Goal: Information Seeking & Learning: Learn about a topic

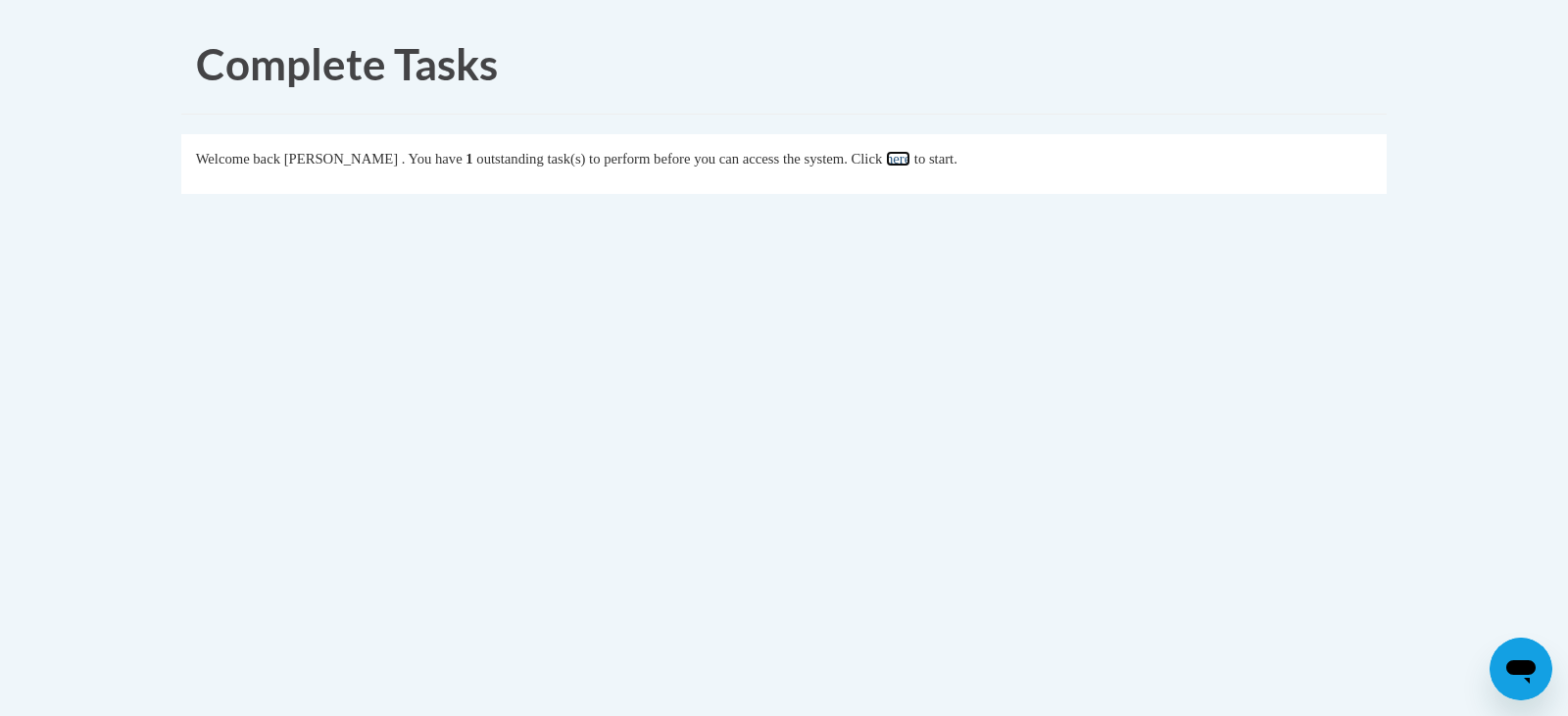
click at [910, 164] on link "here" at bounding box center [898, 159] width 25 height 16
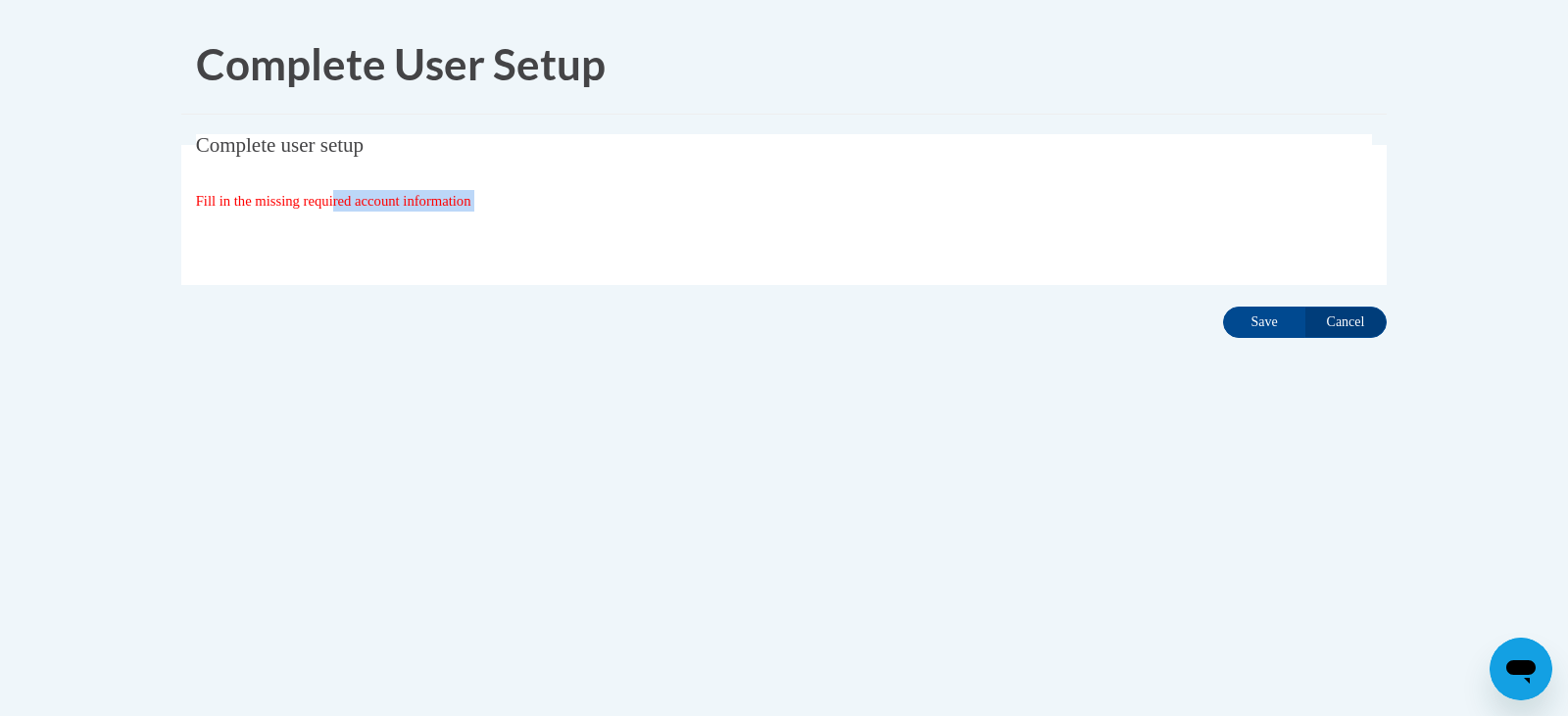
drag, startPoint x: 342, startPoint y: 206, endPoint x: 1255, endPoint y: 286, distance: 916.5
click at [1255, 286] on div "Complete user setup Fill in the missing required account information User Profi…" at bounding box center [783, 240] width 1235 height 212
click at [1267, 325] on input "Save" at bounding box center [1264, 322] width 83 height 32
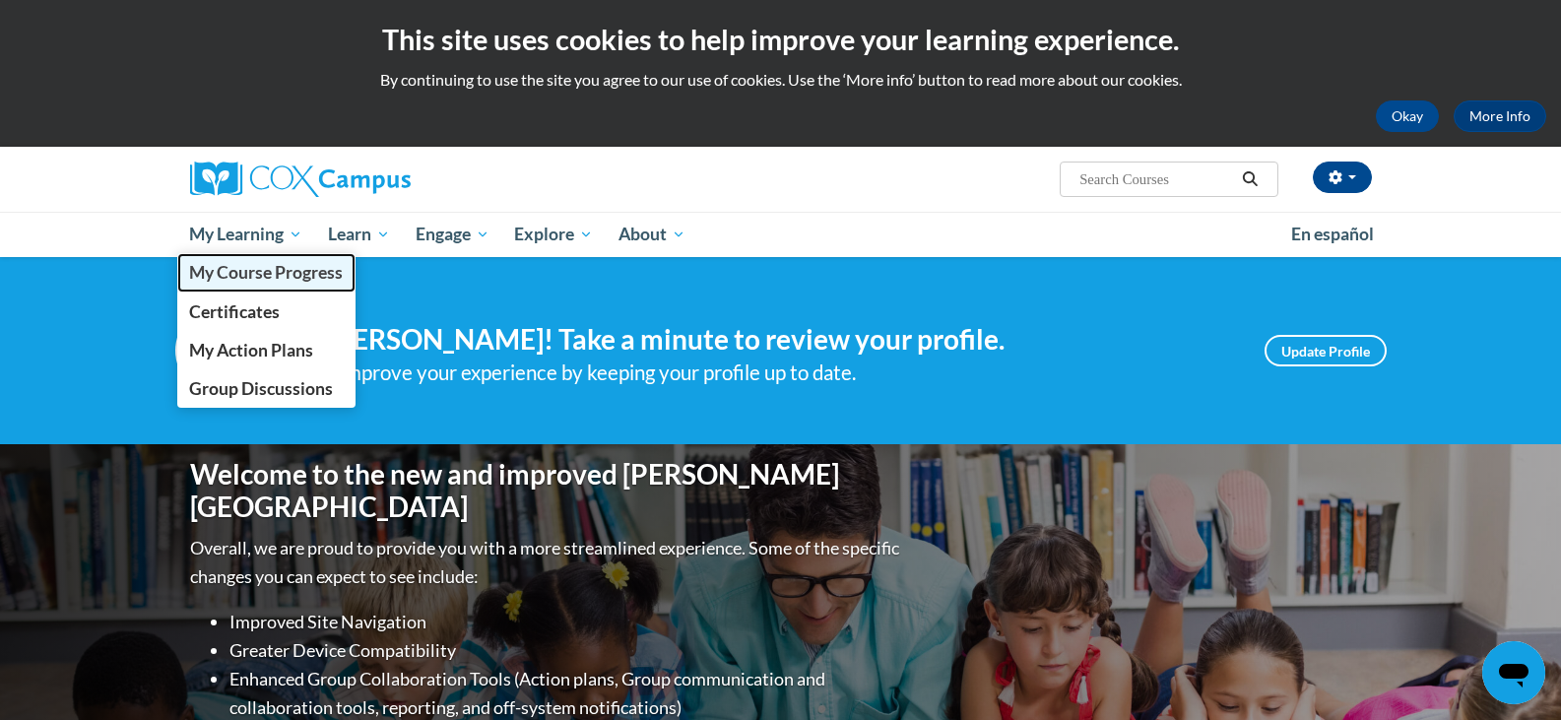
click at [280, 268] on span "My Course Progress" at bounding box center [266, 272] width 154 height 21
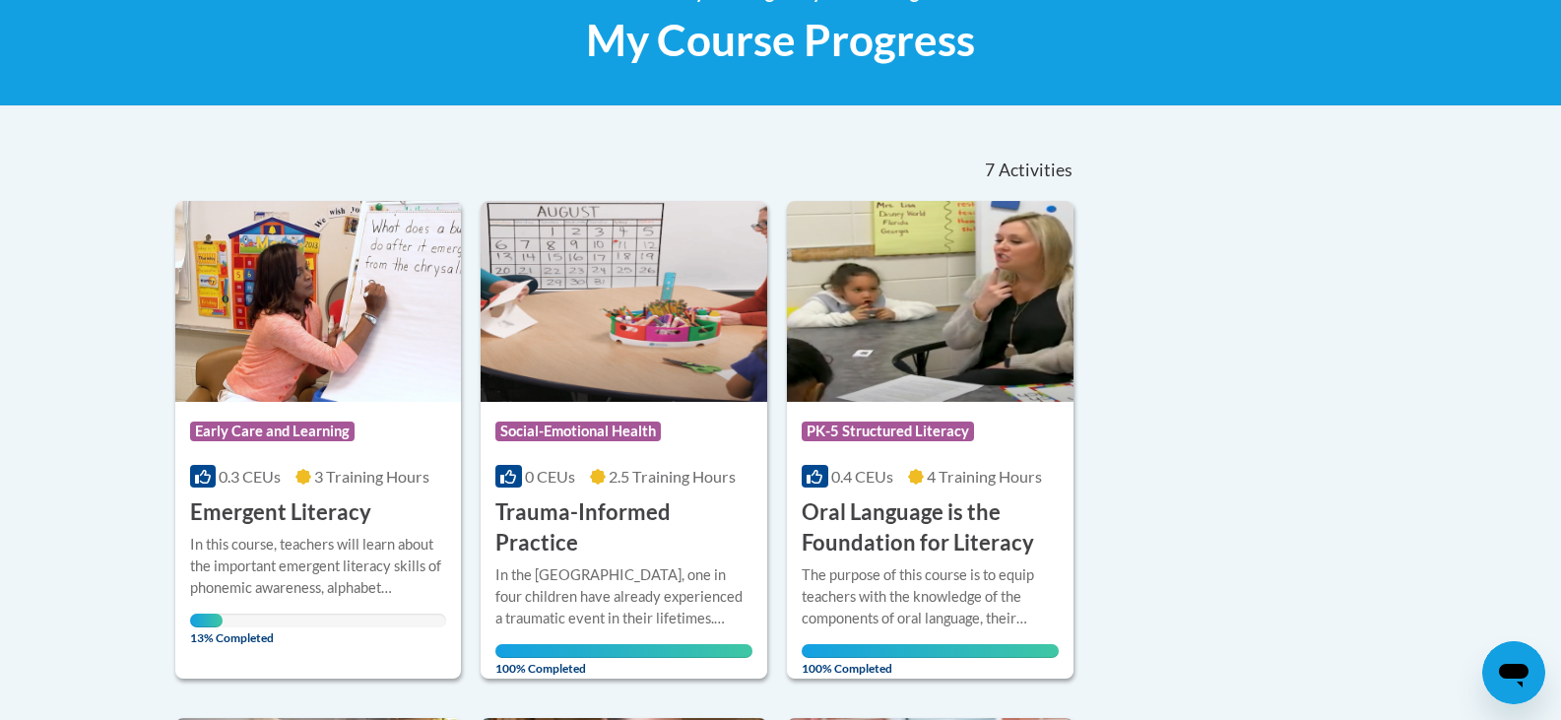
scroll to position [346, 0]
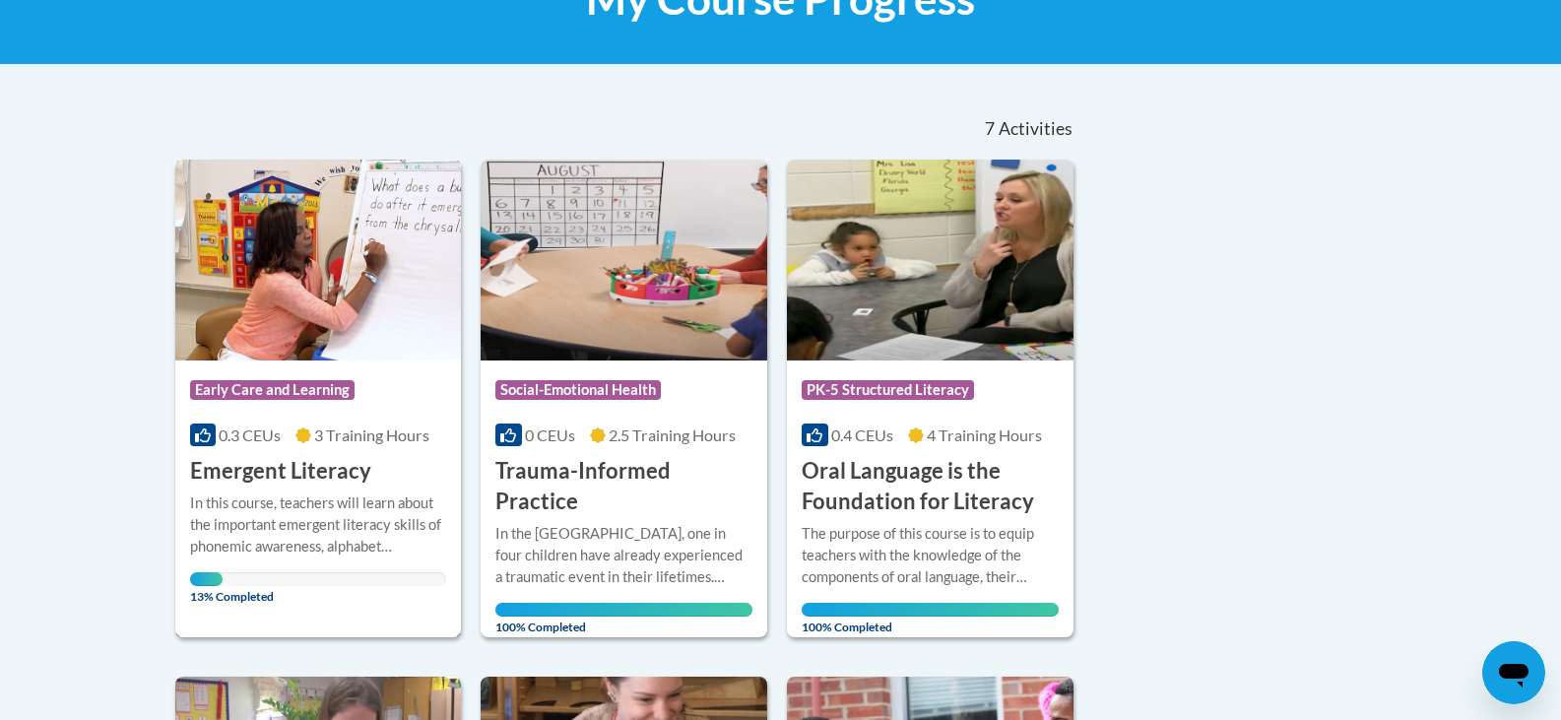
click at [265, 471] on h3 "Emergent Literacy" at bounding box center [280, 471] width 181 height 31
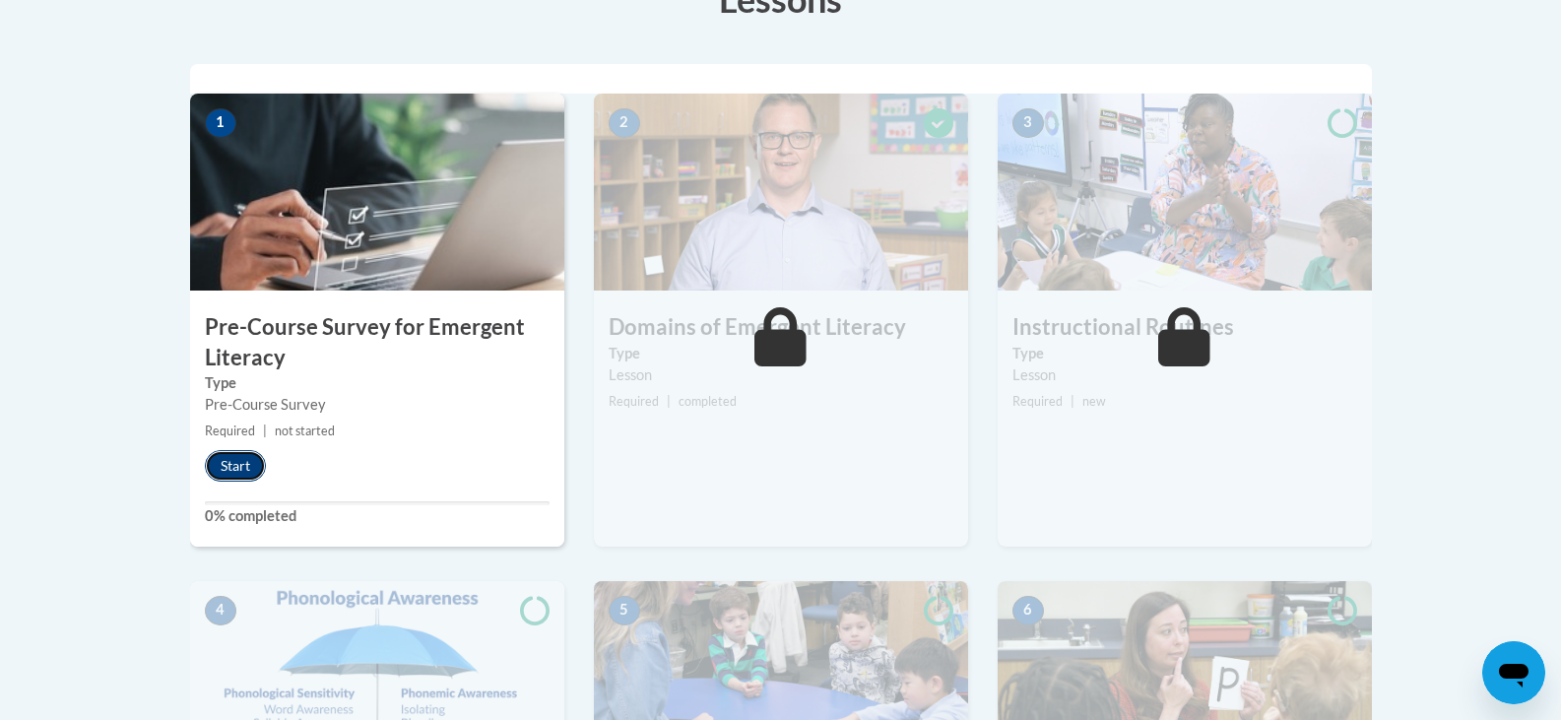
click at [232, 466] on button "Start" at bounding box center [235, 466] width 61 height 32
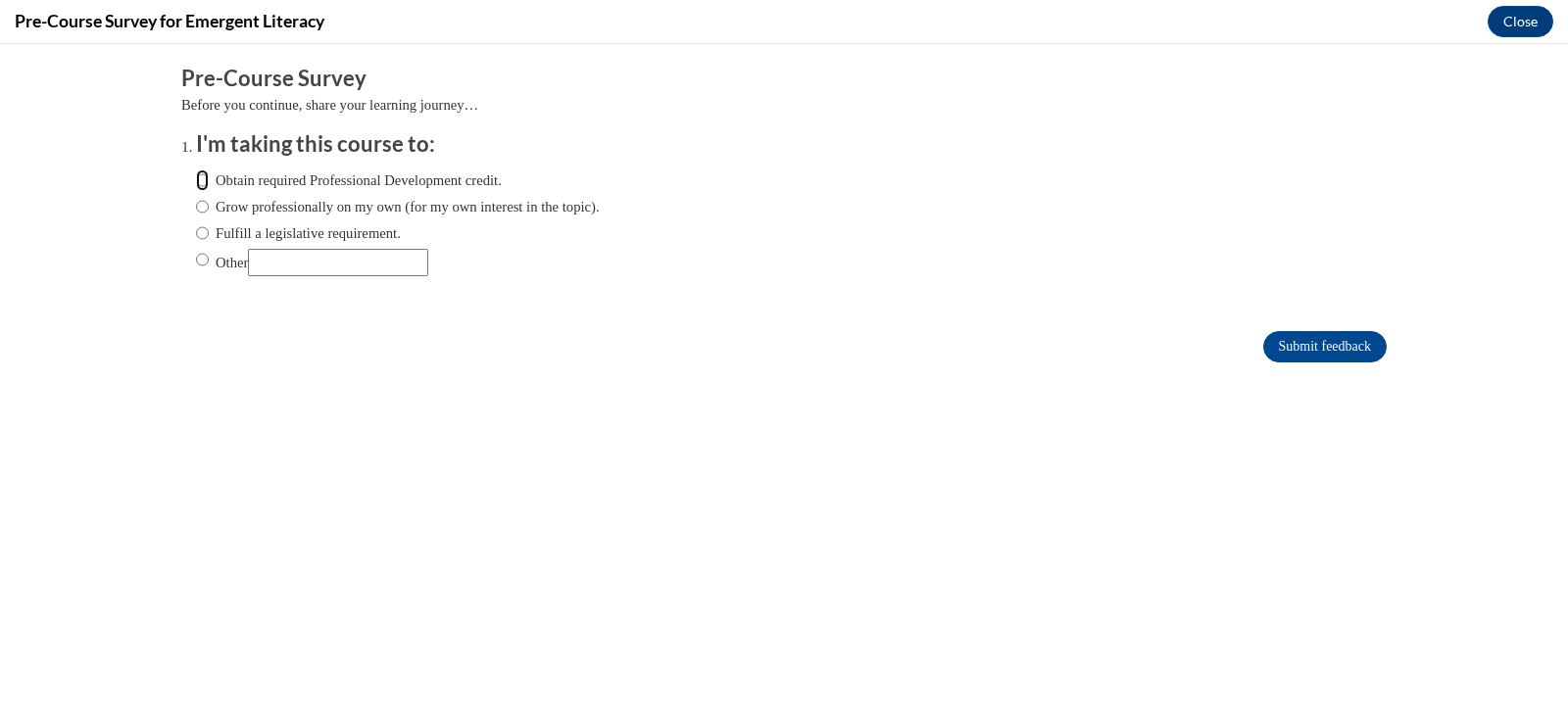
click at [196, 183] on input "Obtain required Professional Development credit." at bounding box center [202, 180] width 13 height 22
radio input "true"
click at [196, 205] on input "Grow professionally on my own (for my own interest in the topic)." at bounding box center [202, 207] width 13 height 22
radio input "true"
click at [196, 175] on input "Obtain required Professional Development credit." at bounding box center [202, 180] width 13 height 22
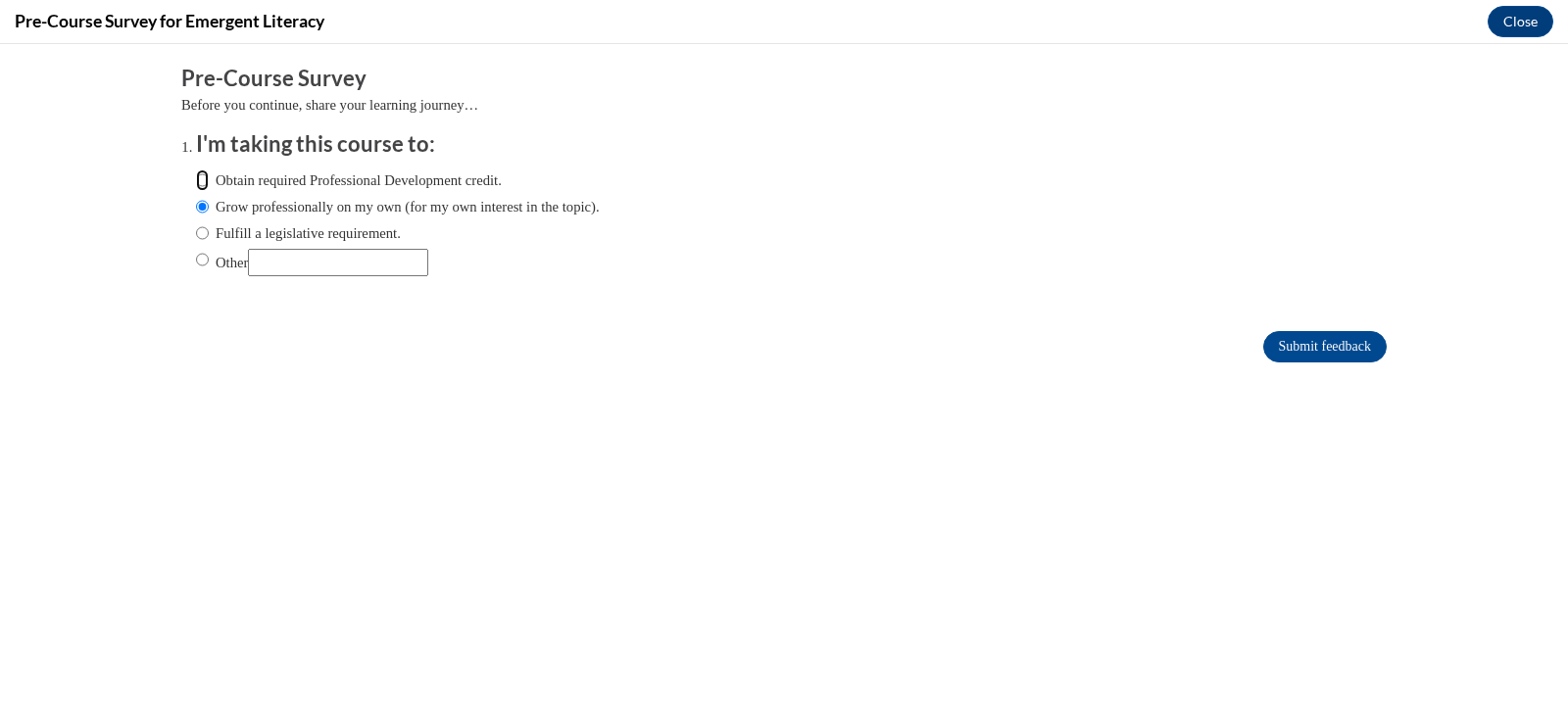
radio input "true"
click at [1316, 339] on input "Submit feedback" at bounding box center [1325, 347] width 123 height 32
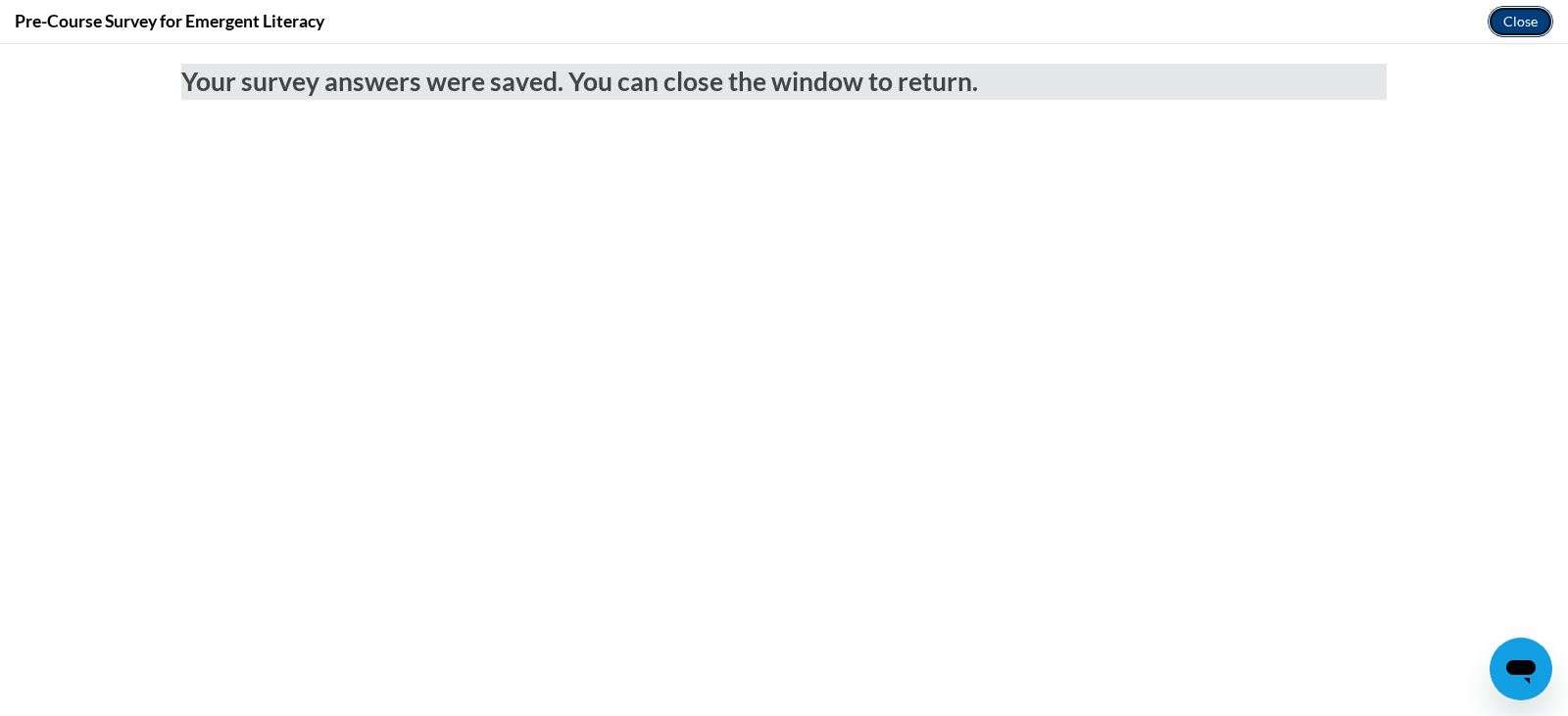
click at [1510, 22] on button "Close" at bounding box center [1520, 22] width 66 height 32
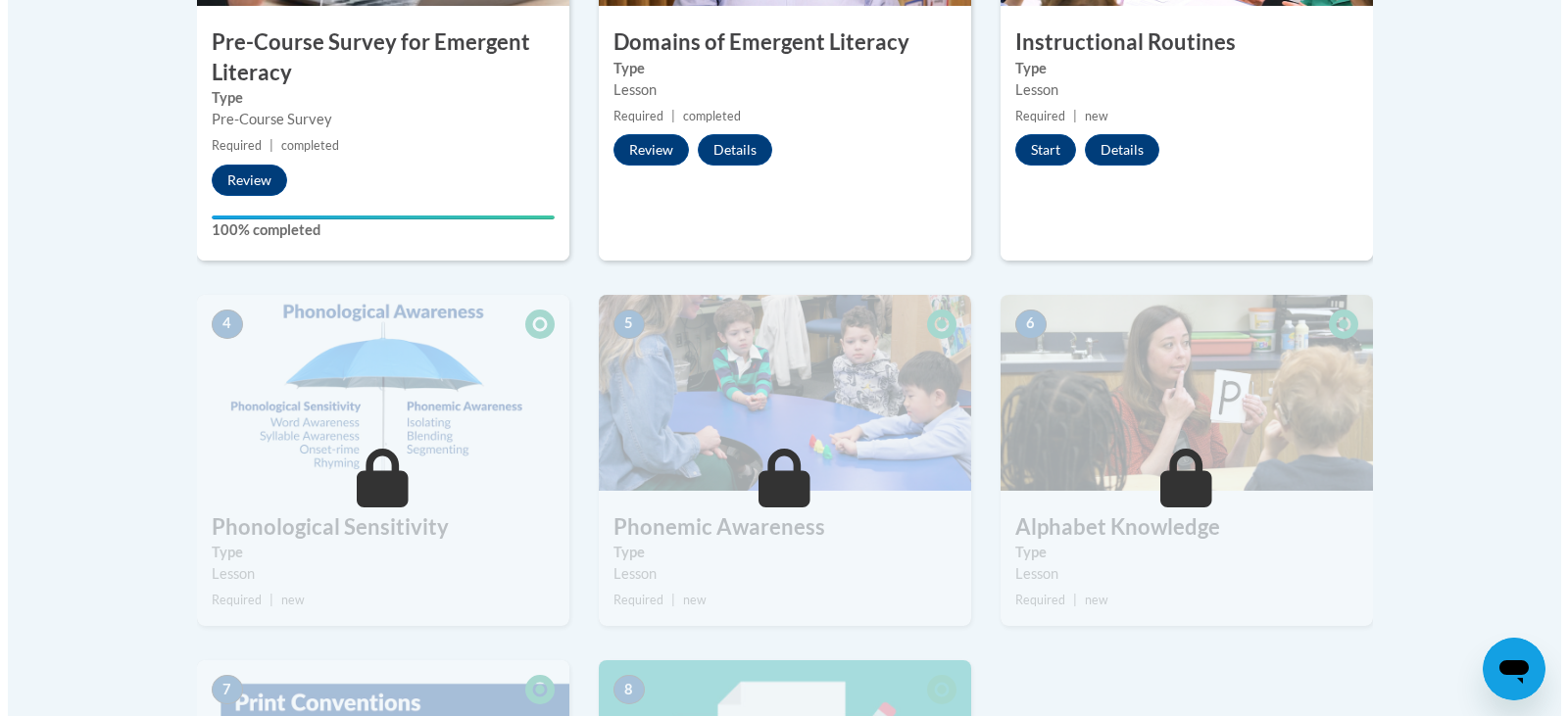
scroll to position [867, 0]
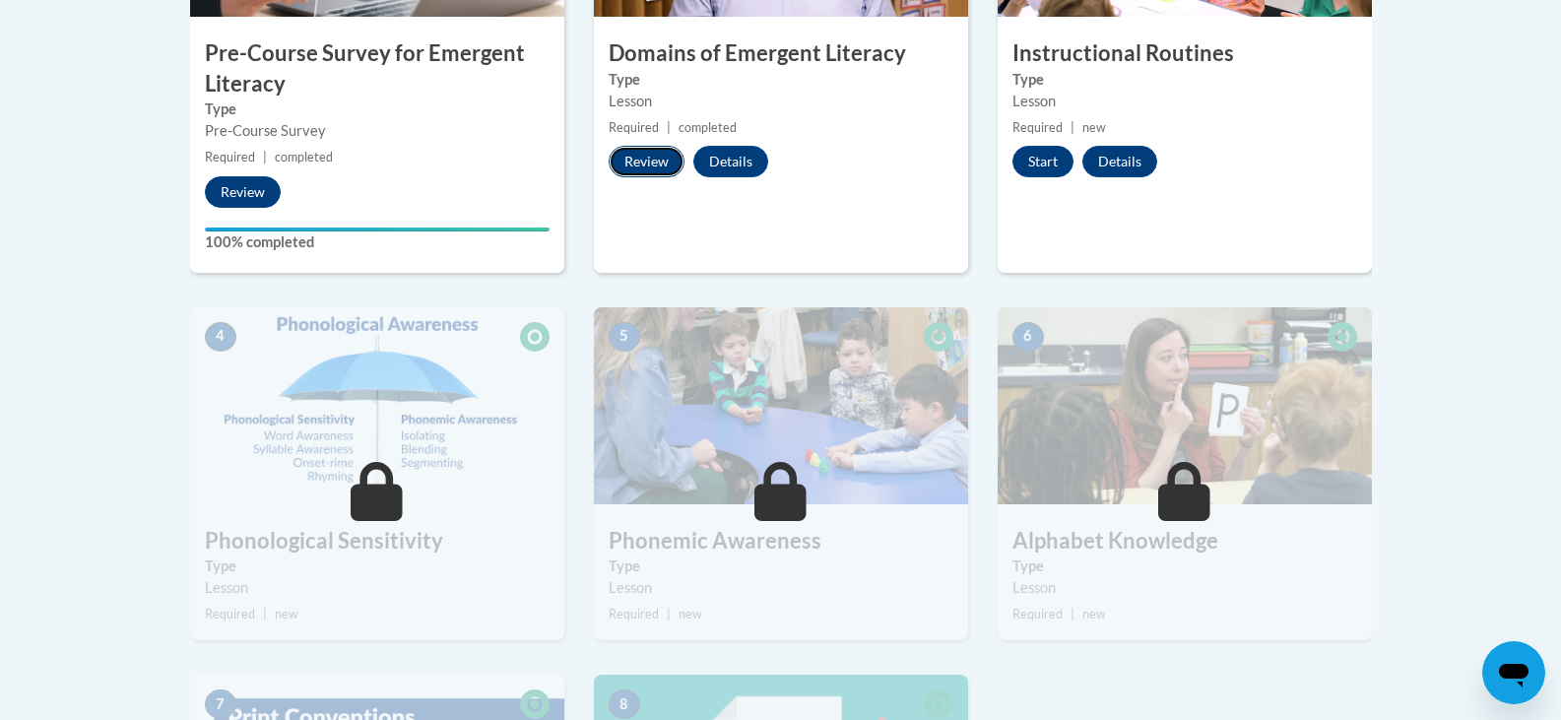
click at [638, 154] on button "Review" at bounding box center [647, 162] width 76 height 32
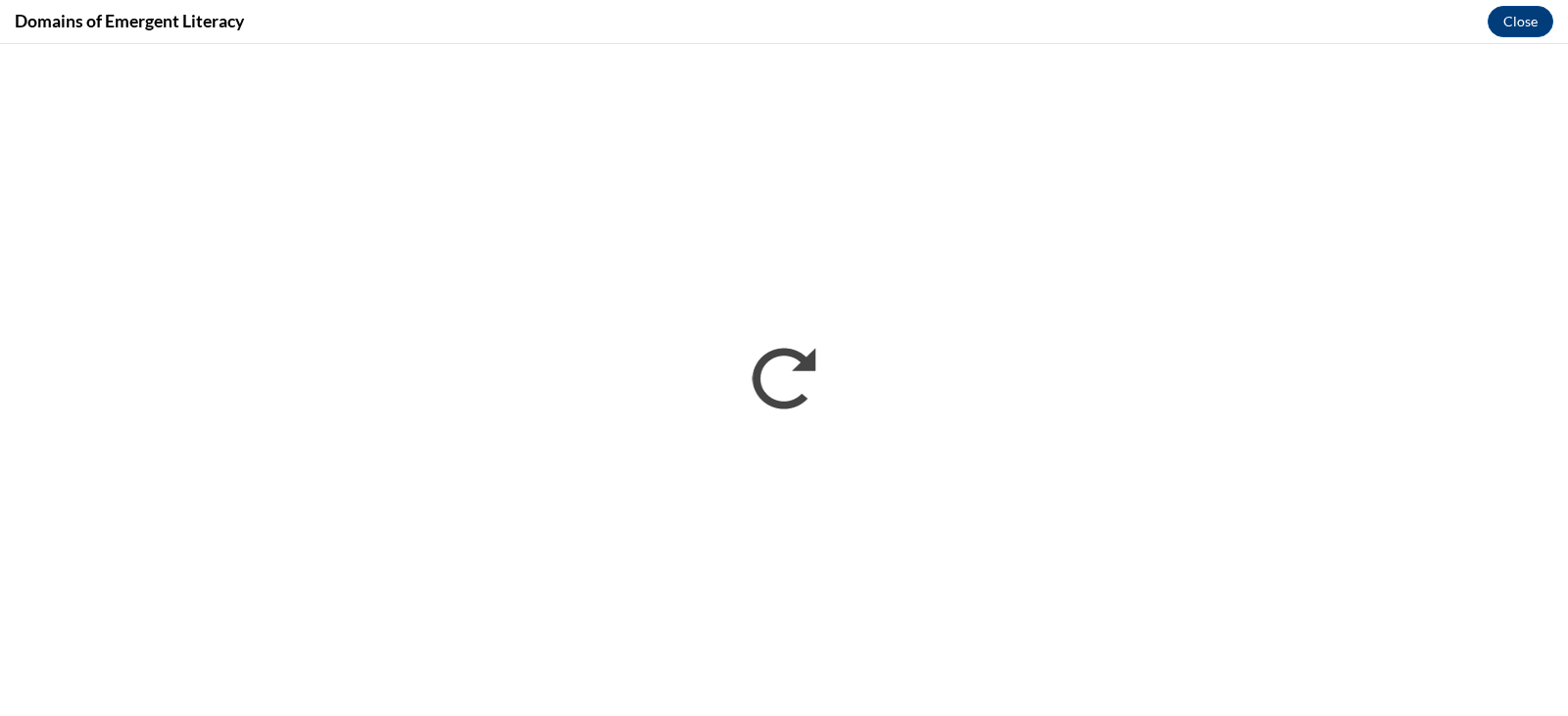
scroll to position [0, 0]
click at [1525, 18] on button "Close" at bounding box center [1520, 22] width 66 height 32
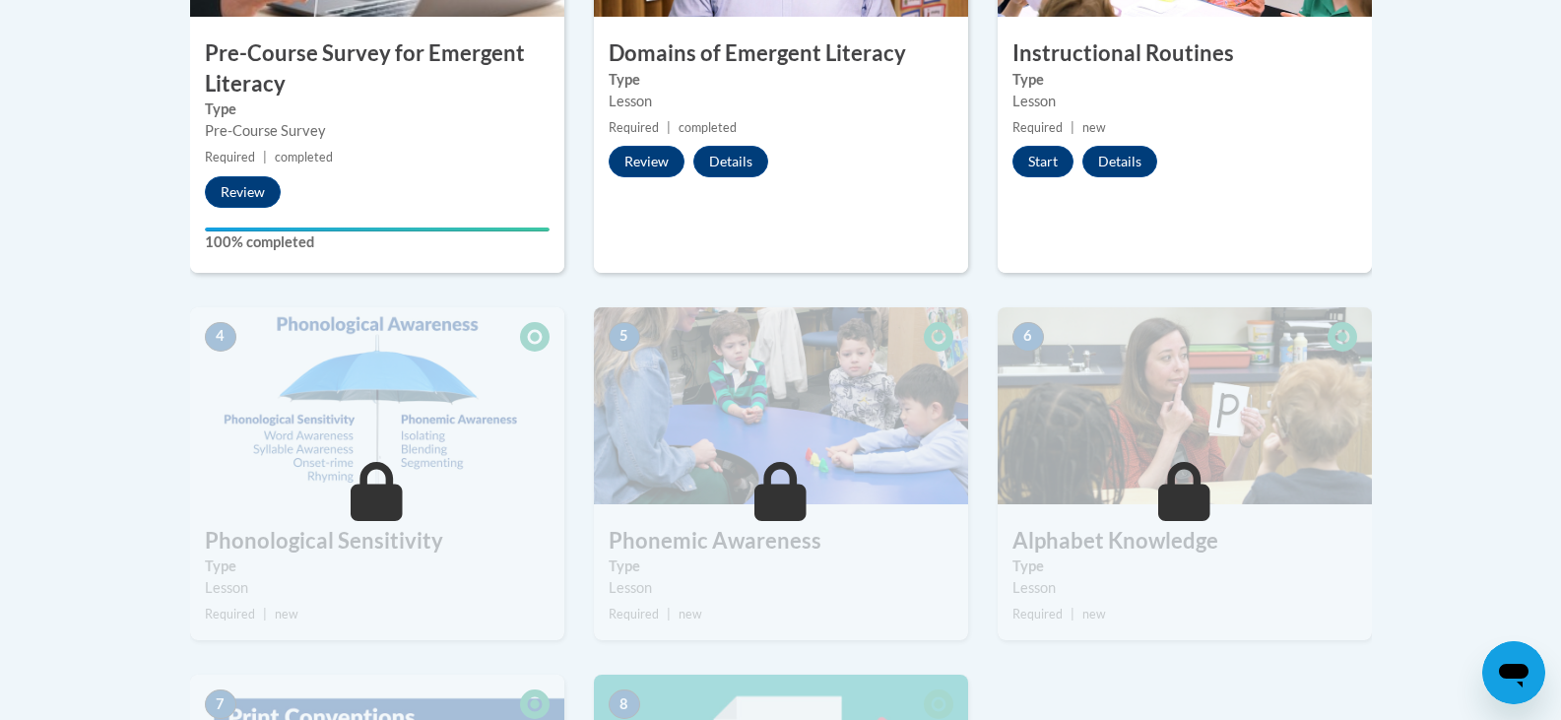
click at [453, 499] on img at bounding box center [377, 405] width 374 height 197
click at [1049, 157] on button "Start" at bounding box center [1043, 162] width 61 height 32
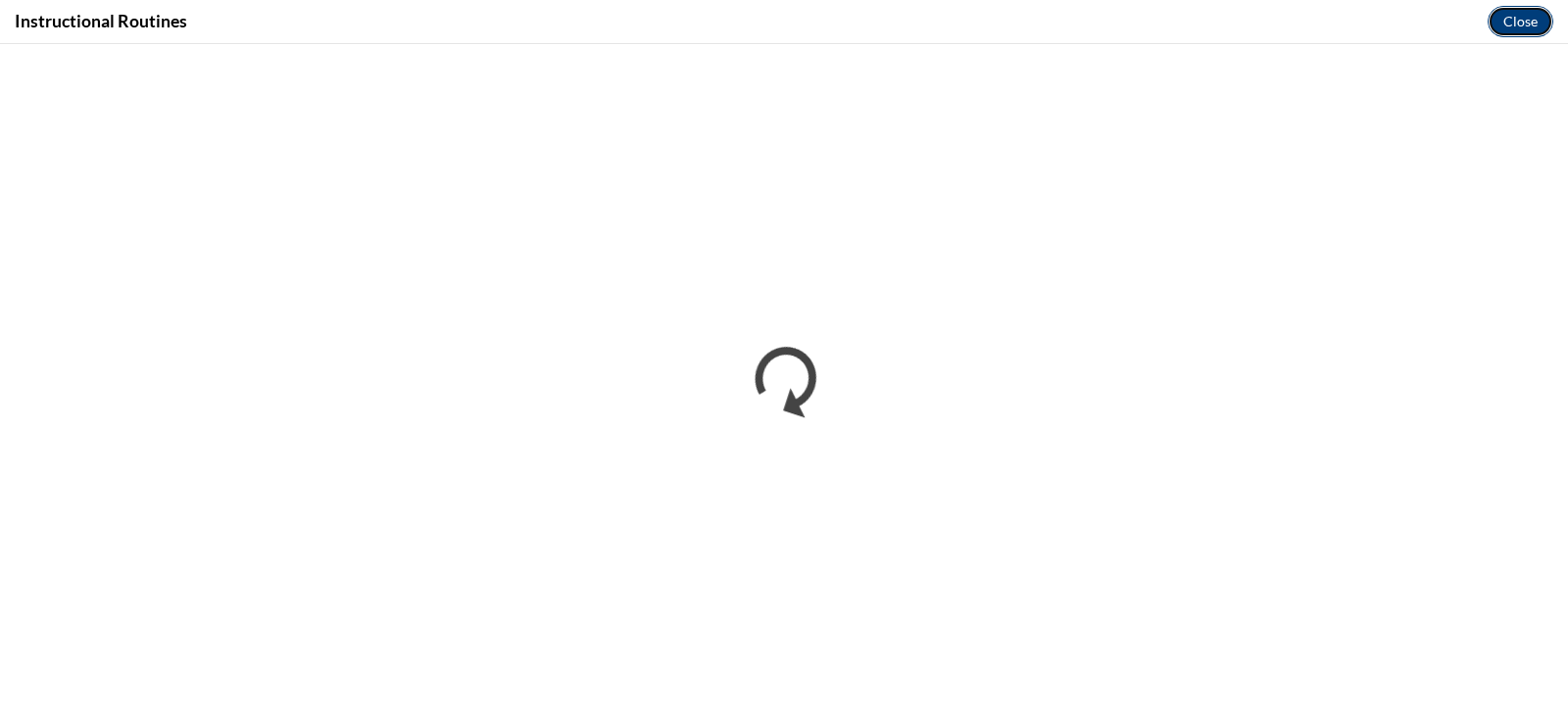
click at [1515, 24] on button "Close" at bounding box center [1520, 22] width 66 height 32
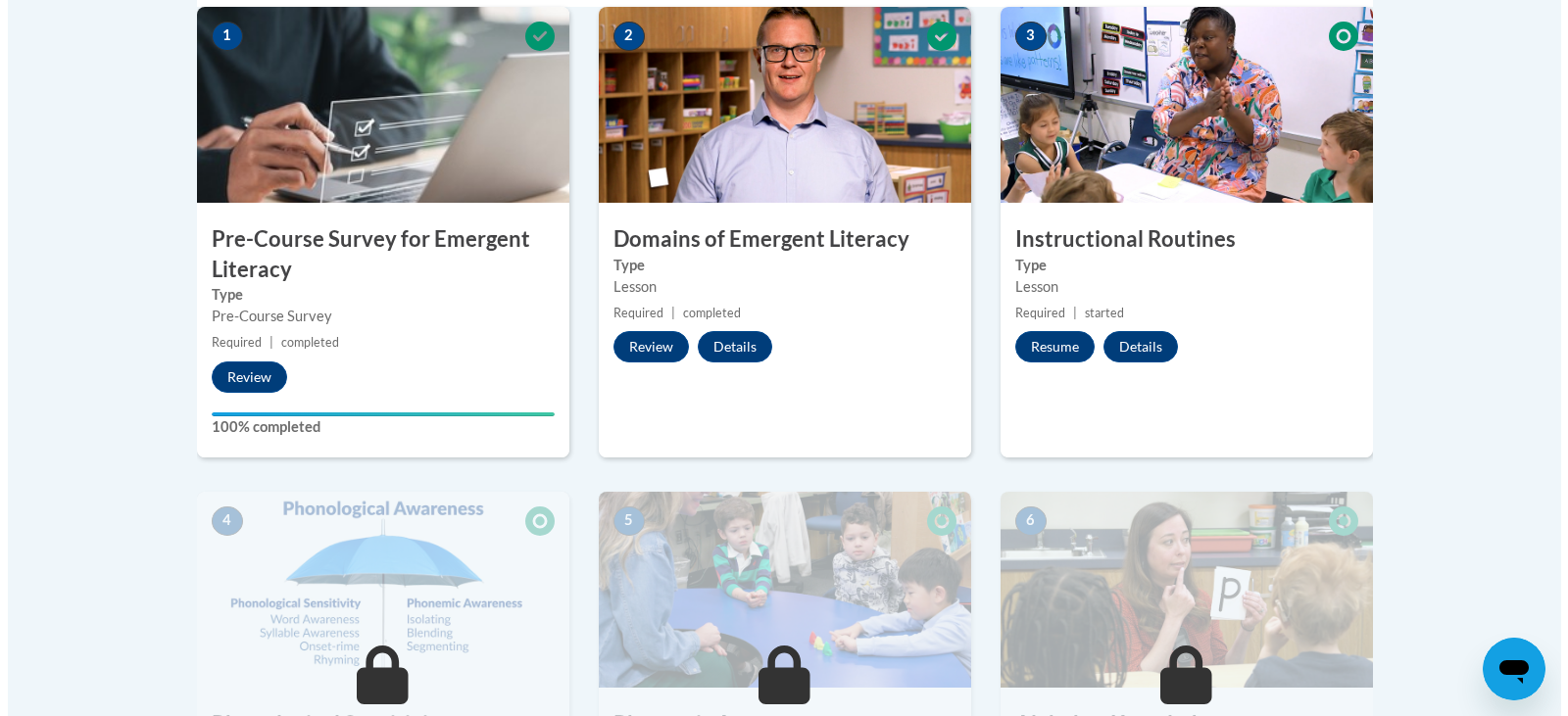
scroll to position [628, 0]
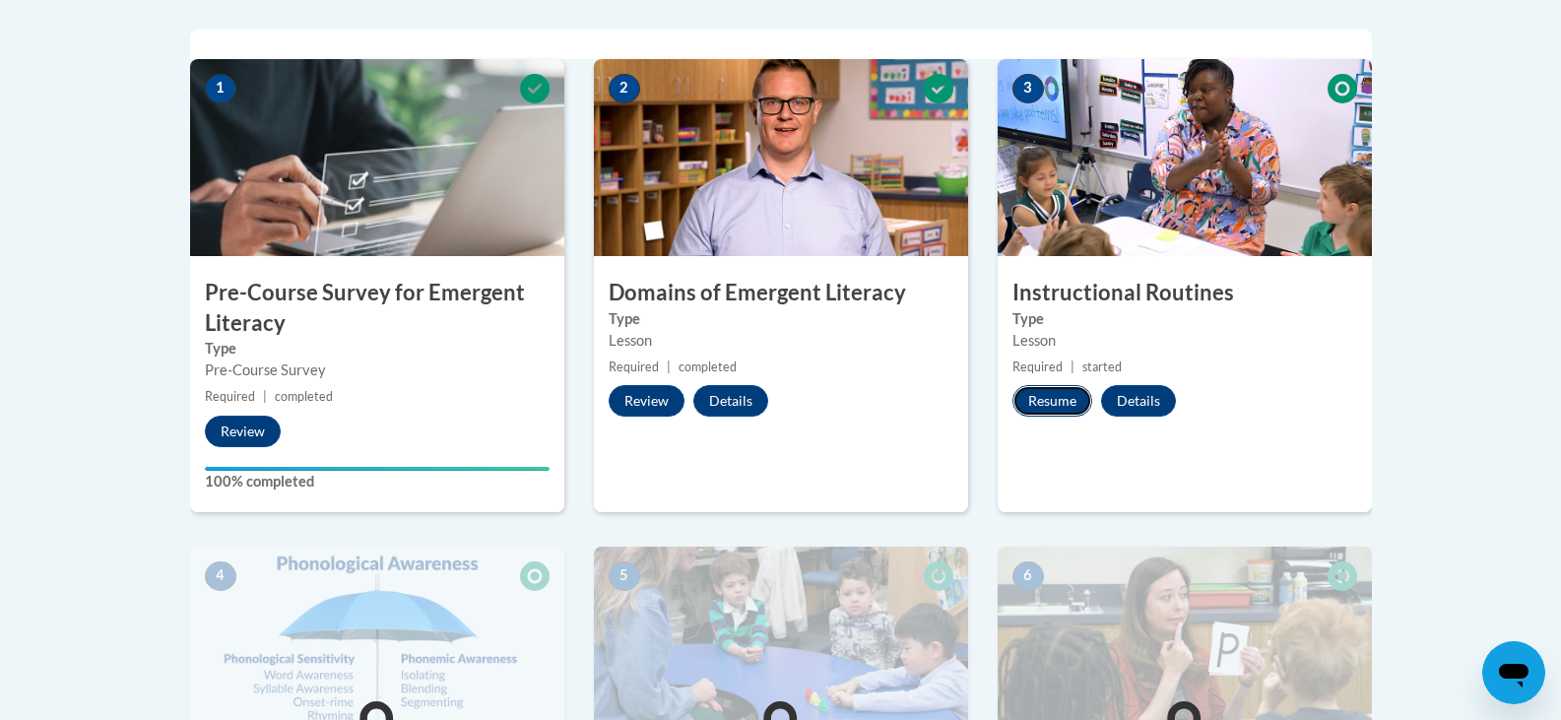
click at [1064, 395] on button "Resume" at bounding box center [1053, 401] width 80 height 32
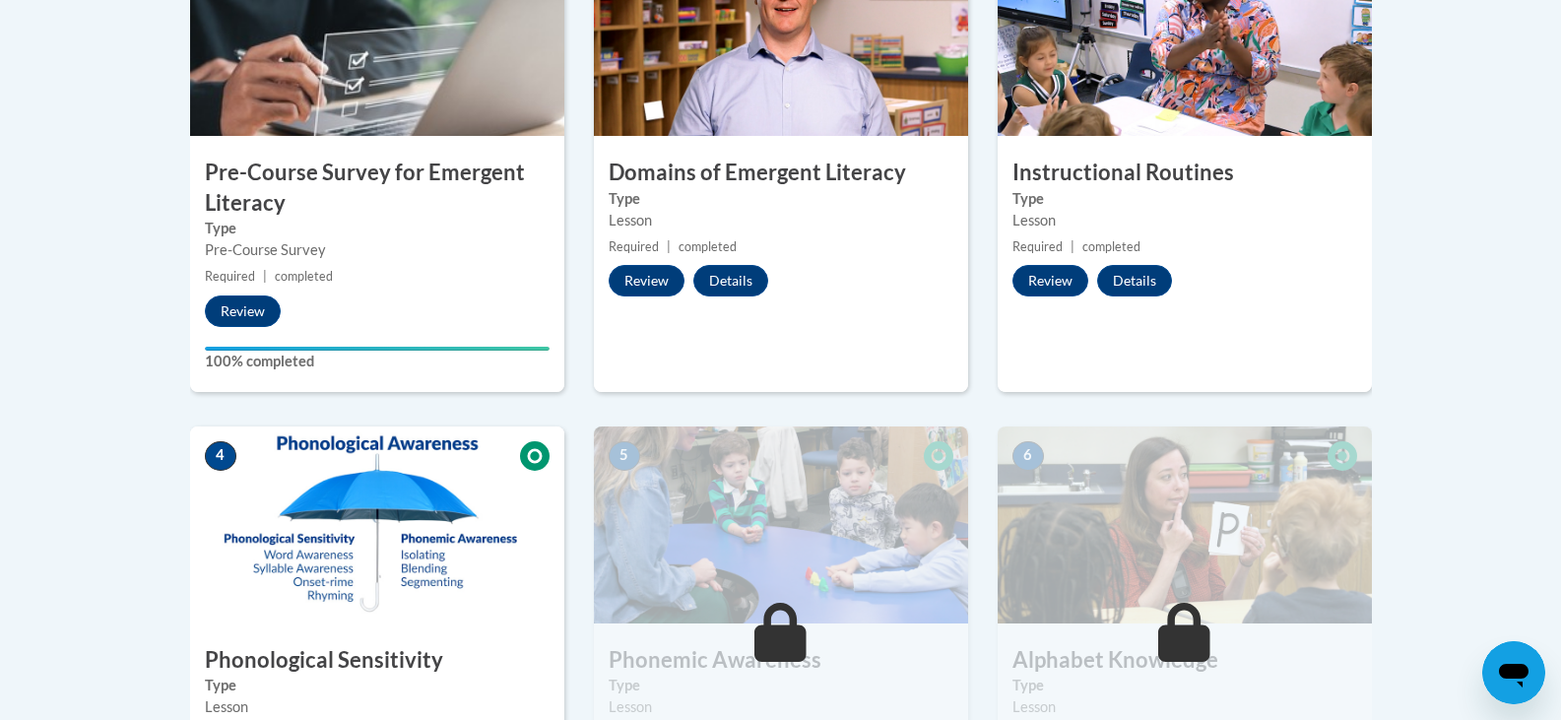
scroll to position [746, 0]
